Goal: Check status

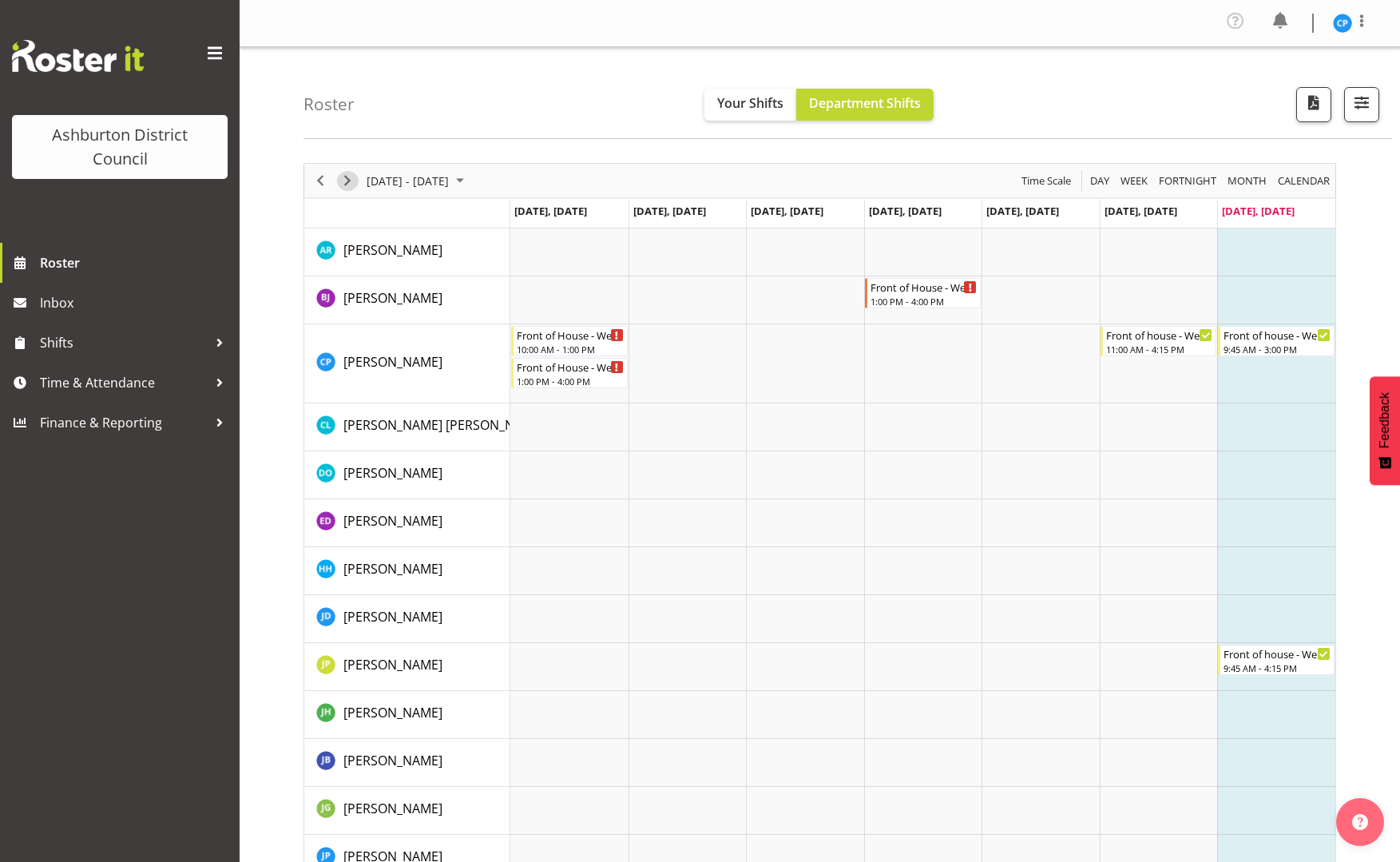
click at [351, 178] on span "Next" at bounding box center [347, 181] width 19 height 20
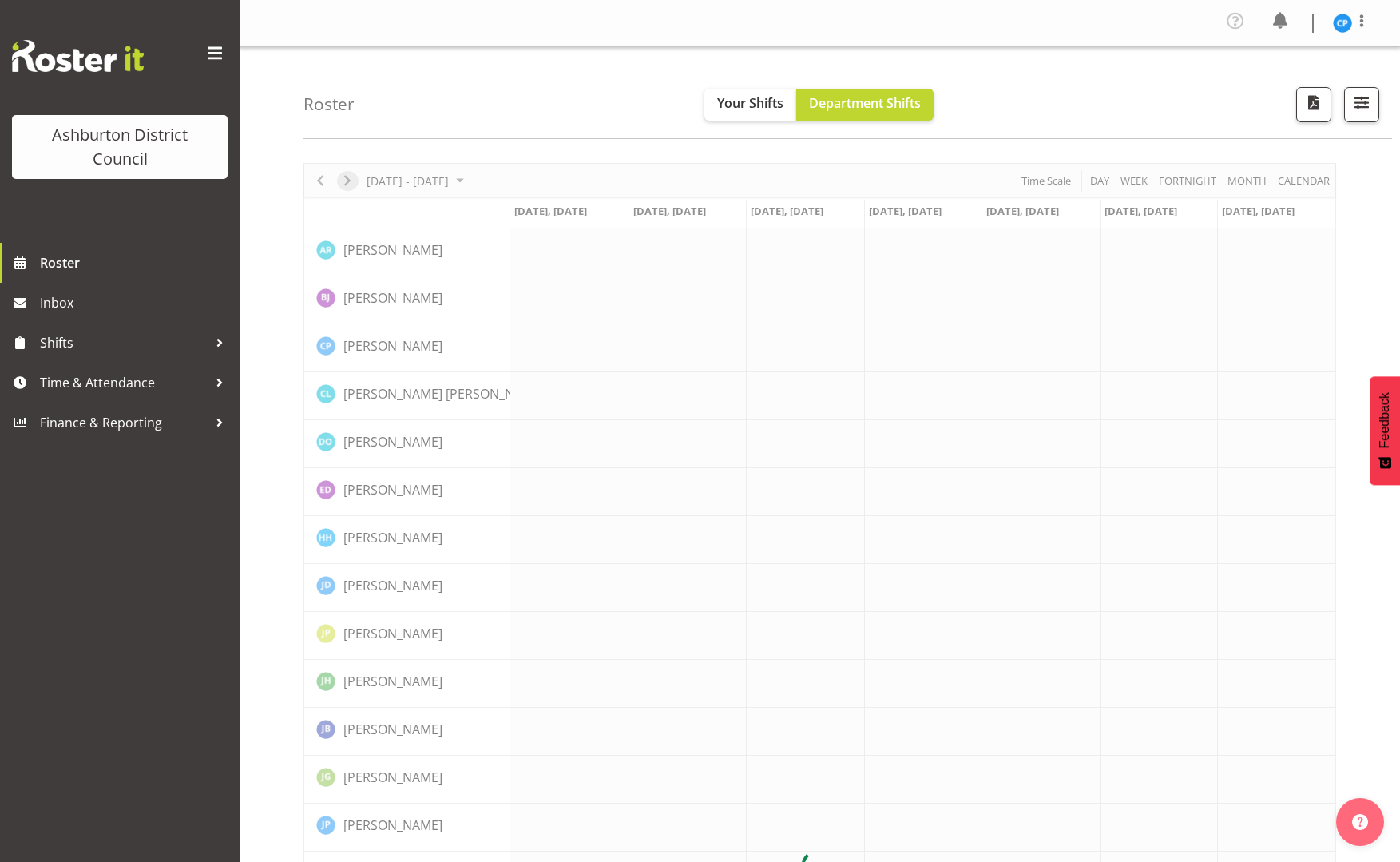
click at [351, 178] on div at bounding box center [820, 867] width 1033 height 1408
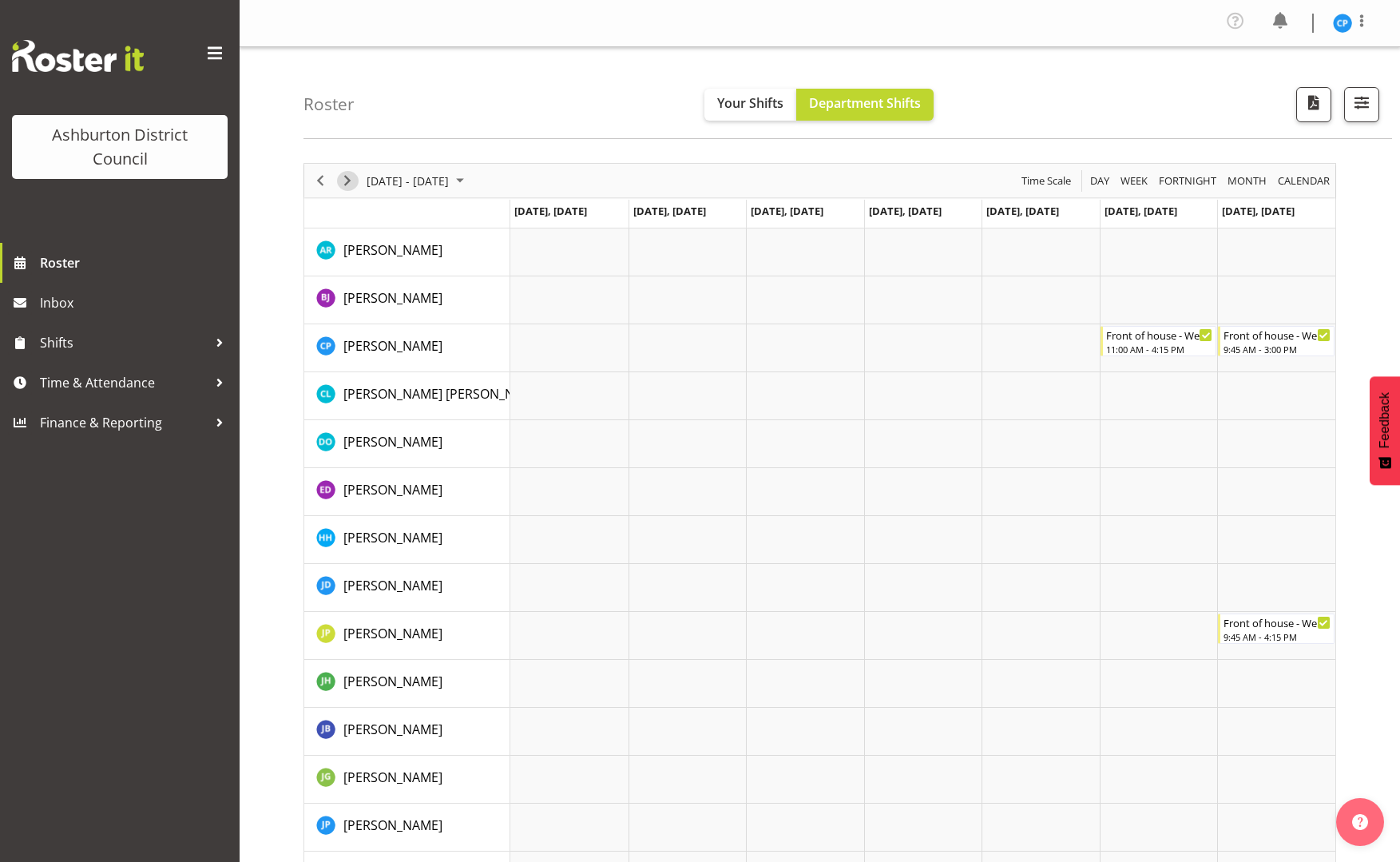
click at [347, 188] on span "Next" at bounding box center [347, 181] width 19 height 20
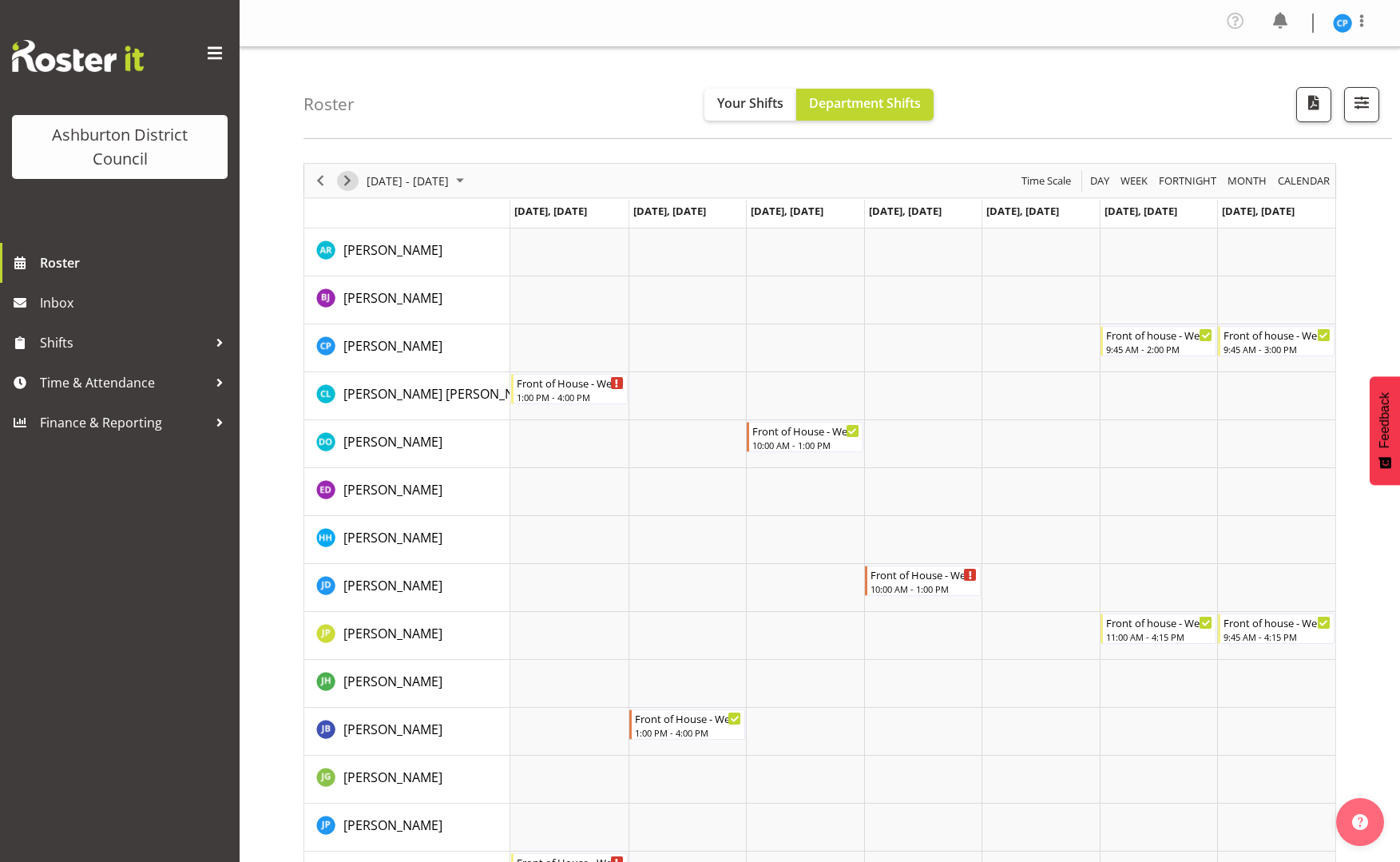
click at [347, 188] on span "Next" at bounding box center [347, 181] width 19 height 20
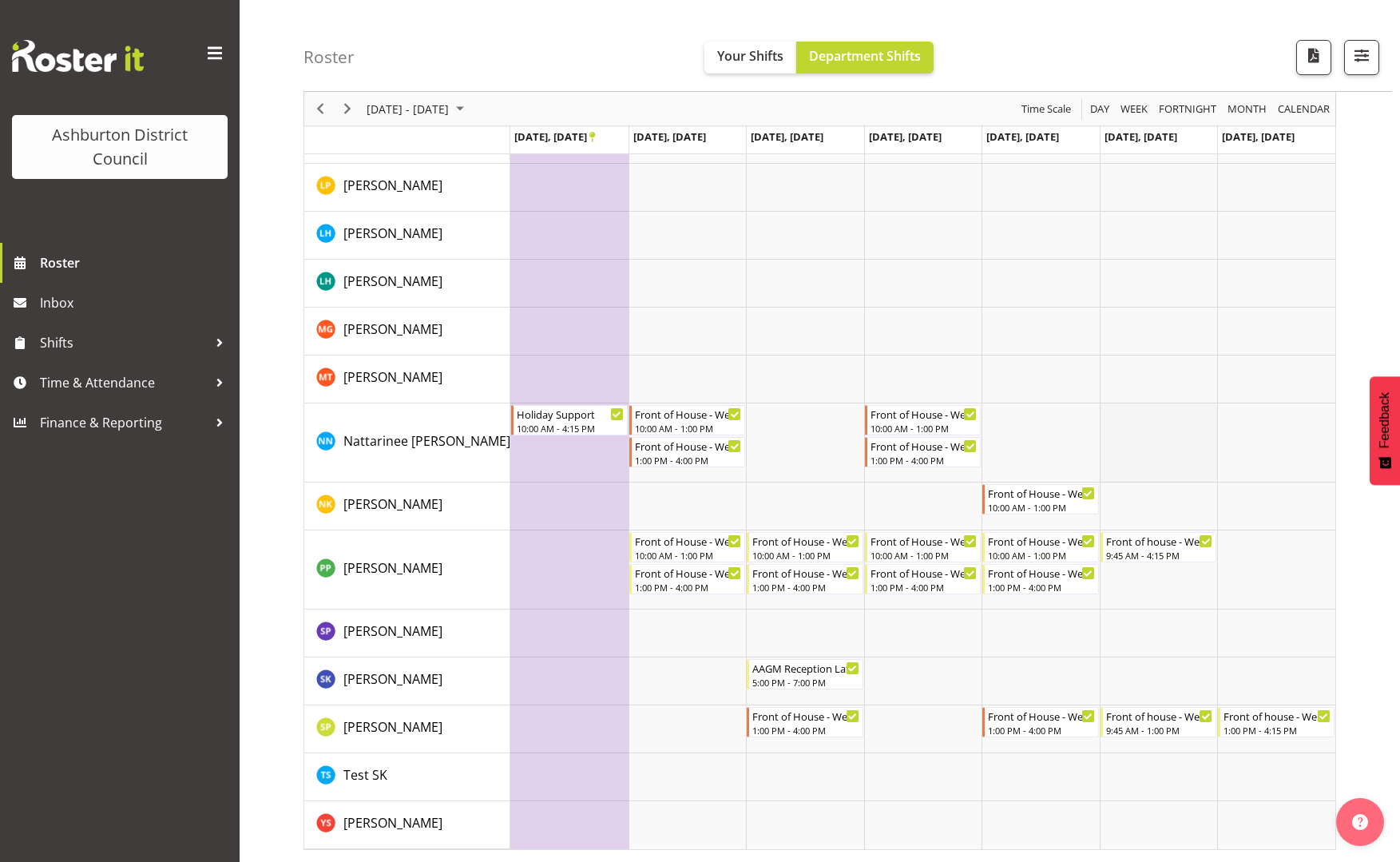
scroll to position [656, 0]
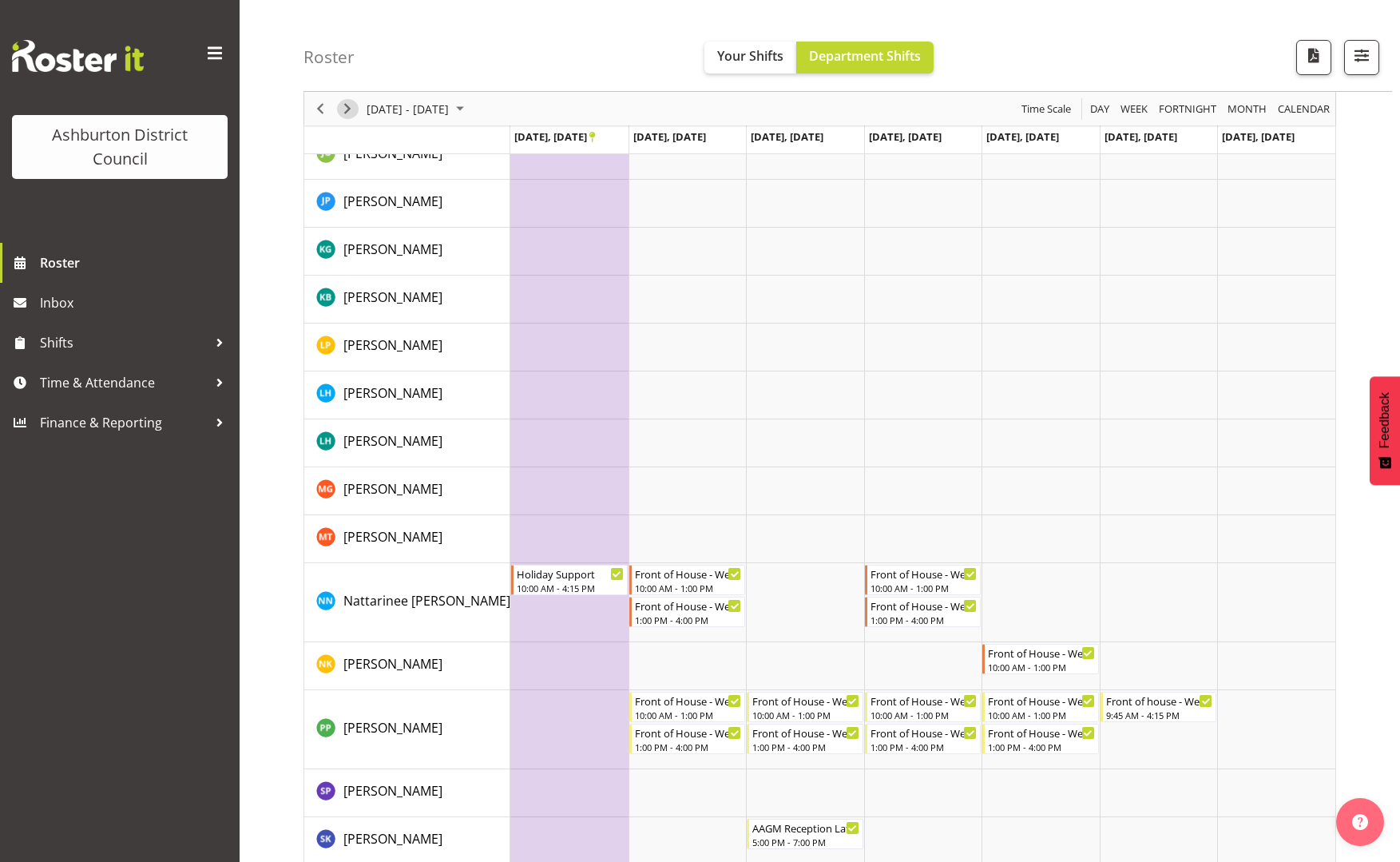
click at [340, 113] on span "Next" at bounding box center [347, 109] width 19 height 20
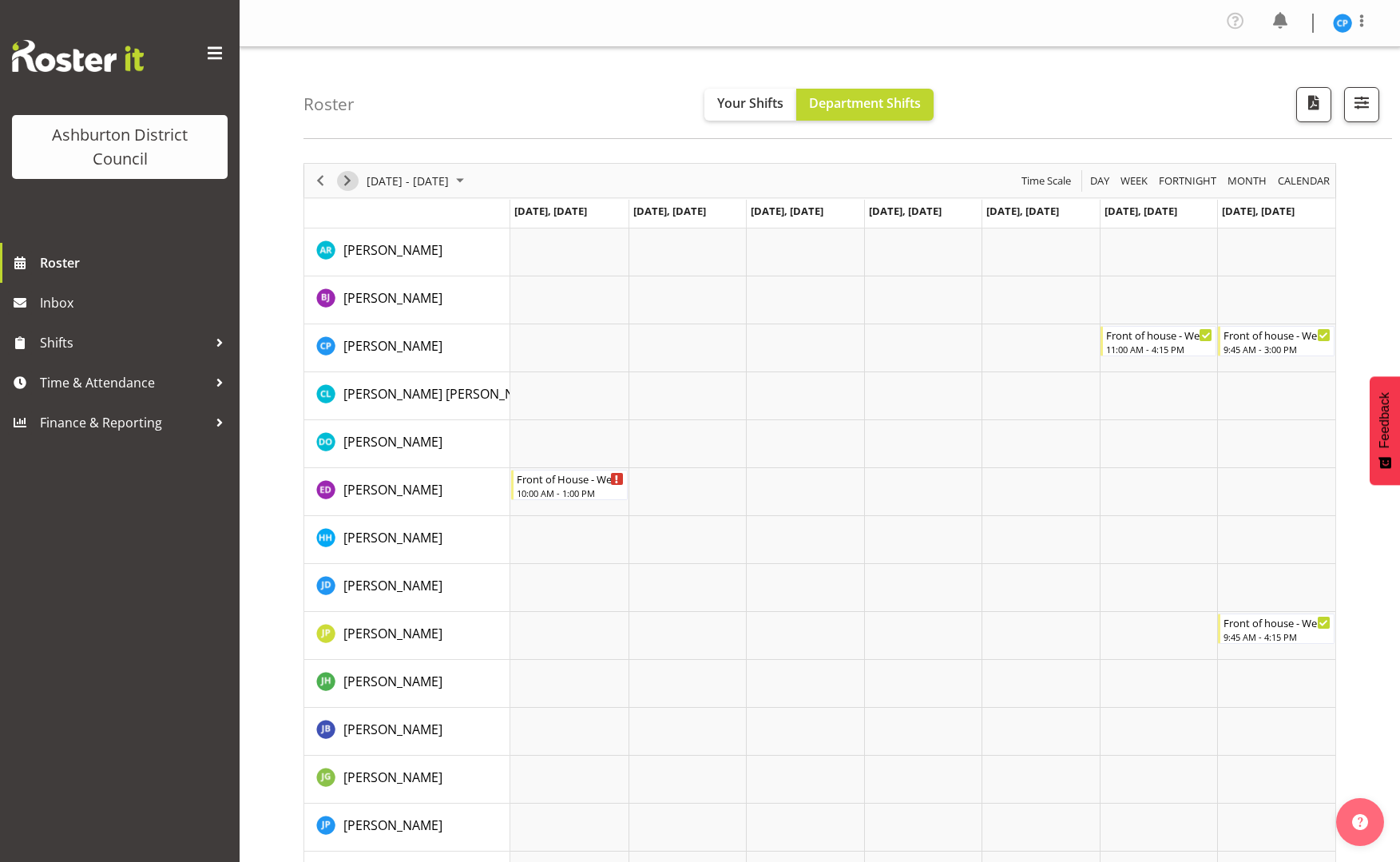
click at [343, 177] on span "Next" at bounding box center [347, 181] width 19 height 20
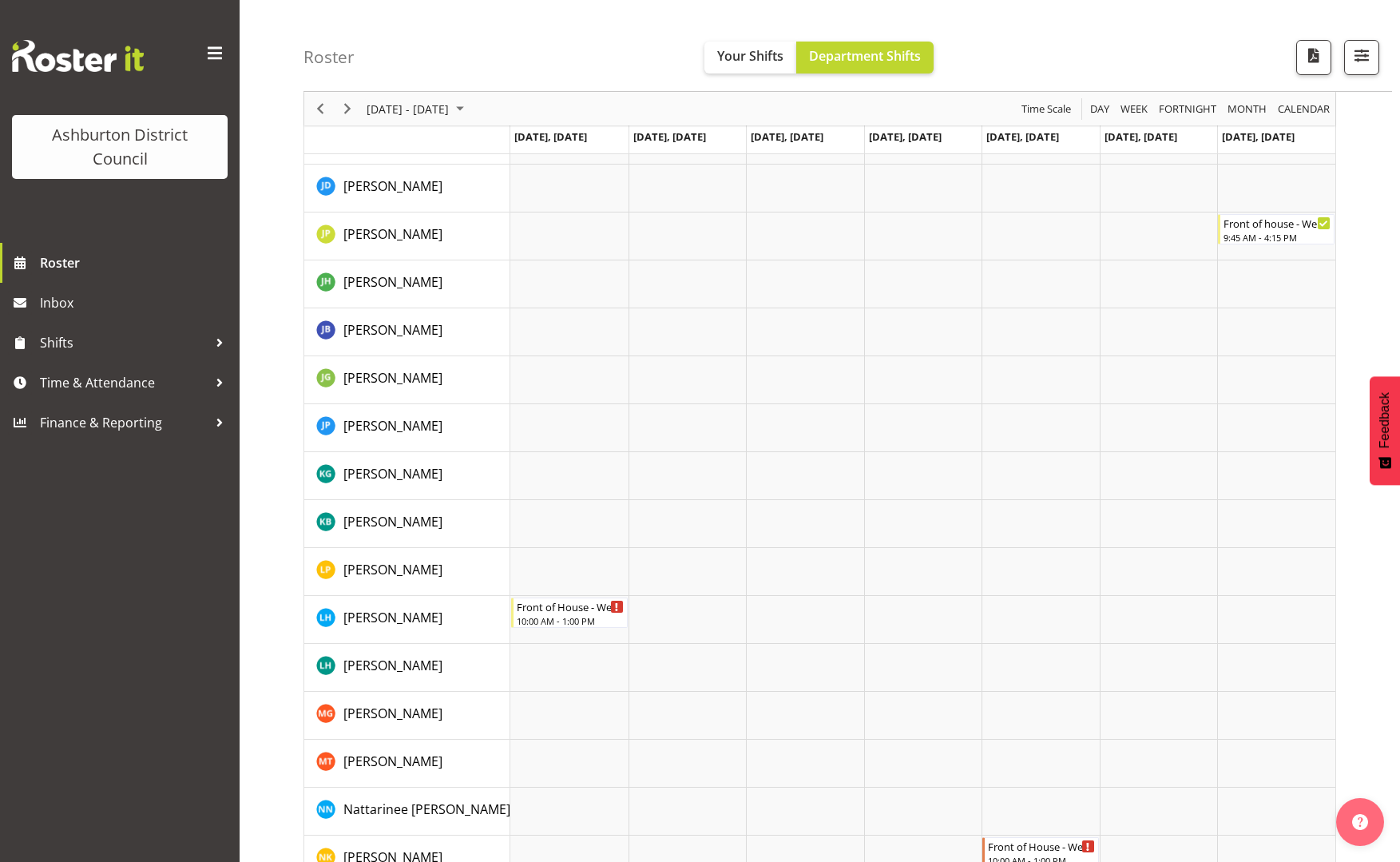
scroll to position [753, 0]
